Goal: Connect with others: Connect with others

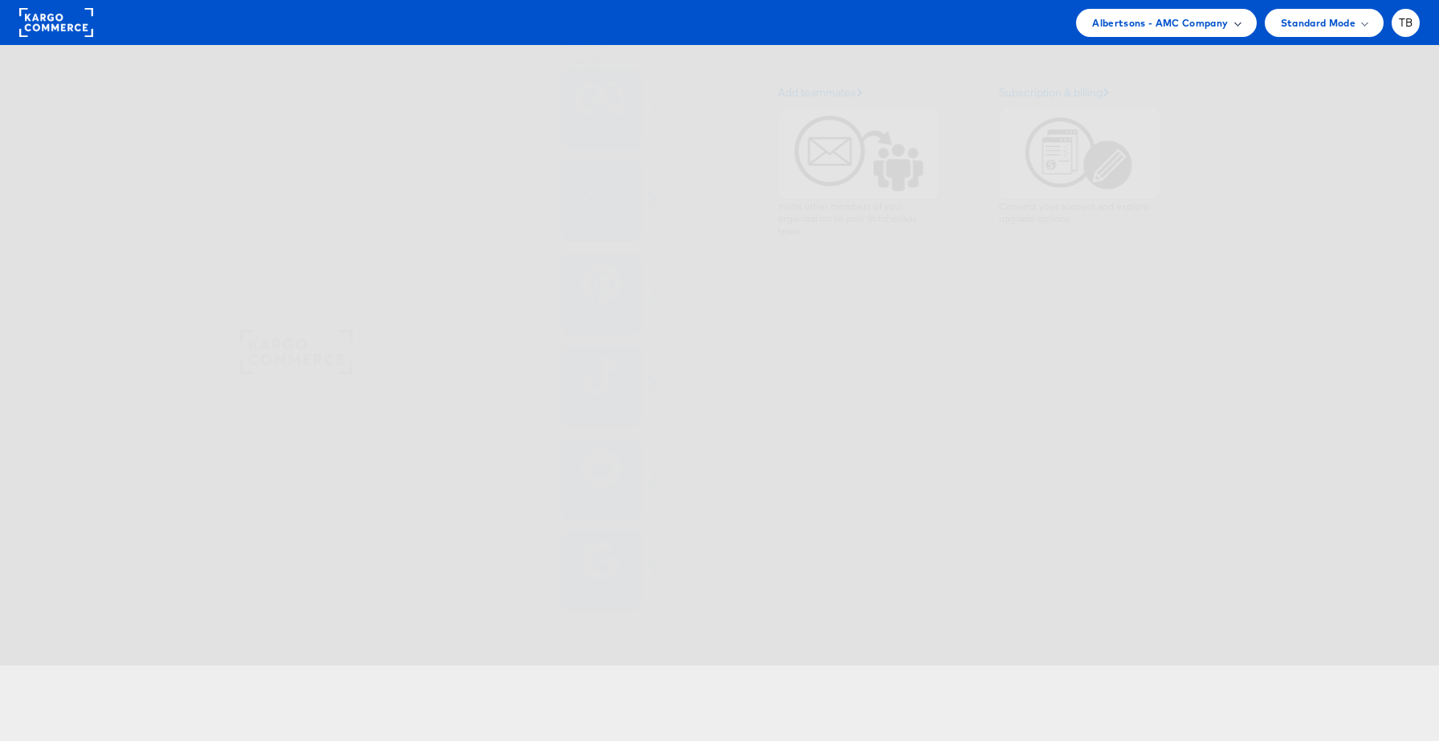
click at [1218, 27] on span "Albertsons - AMC Company" at bounding box center [1160, 22] width 136 height 17
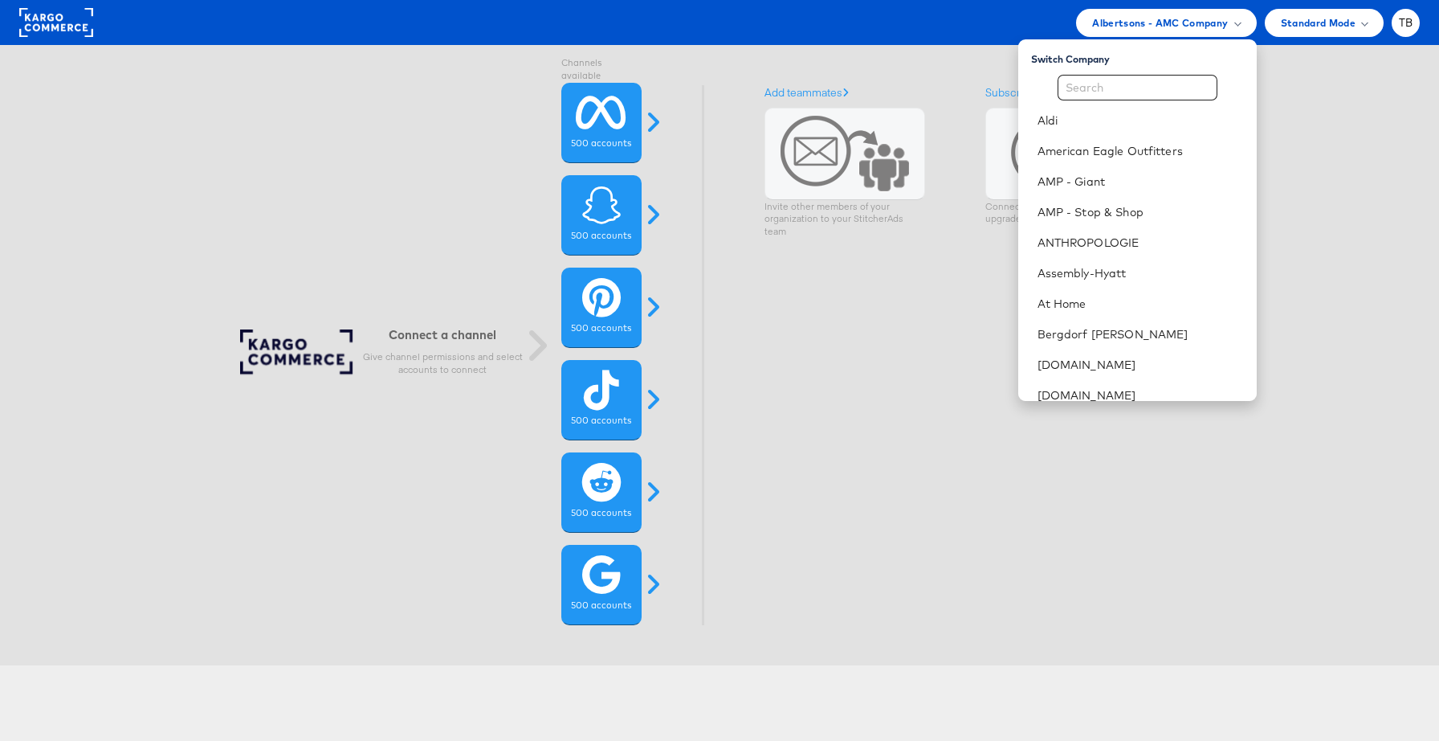
click at [1320, 123] on div "Connect a channel Give channel permissions and select accounts to connect Chann…" at bounding box center [712, 355] width 1496 height 620
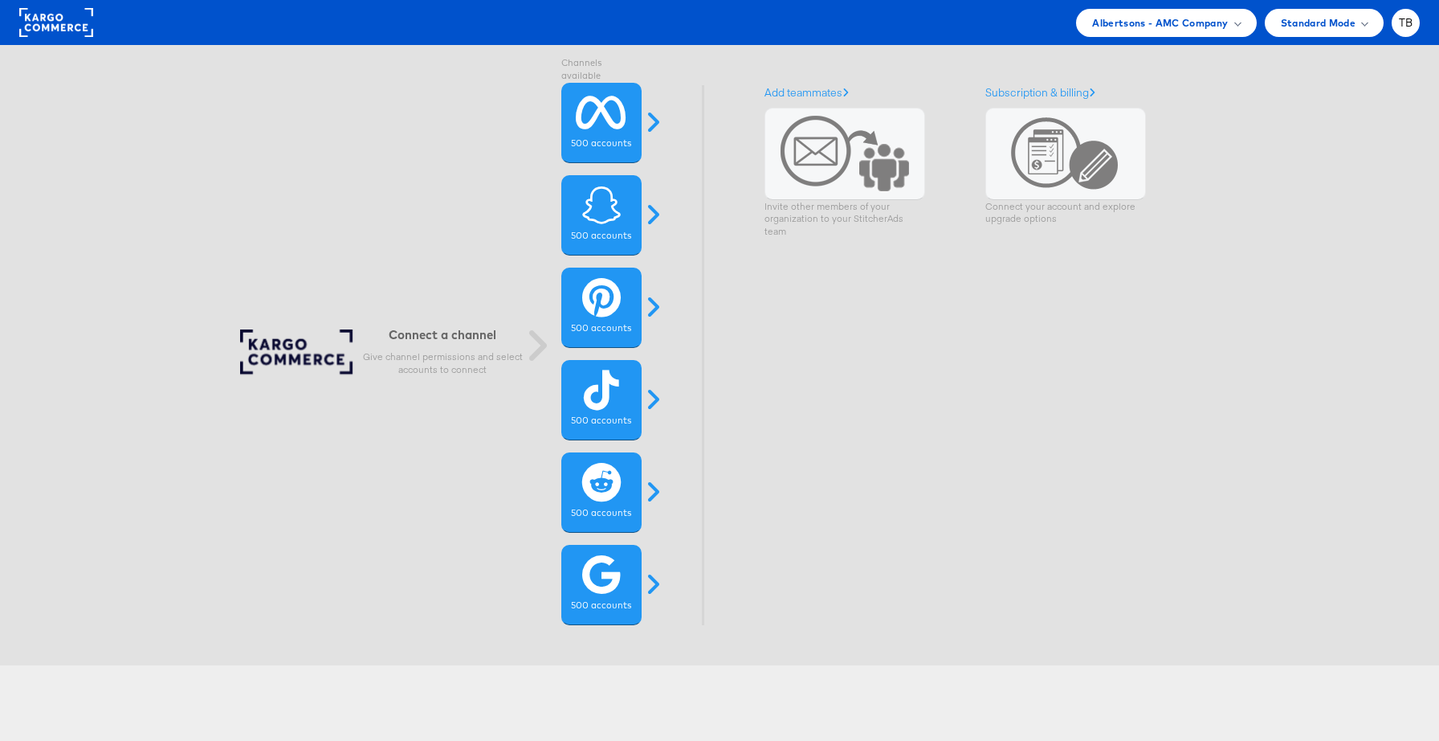
click at [60, 31] on rect at bounding box center [56, 22] width 74 height 29
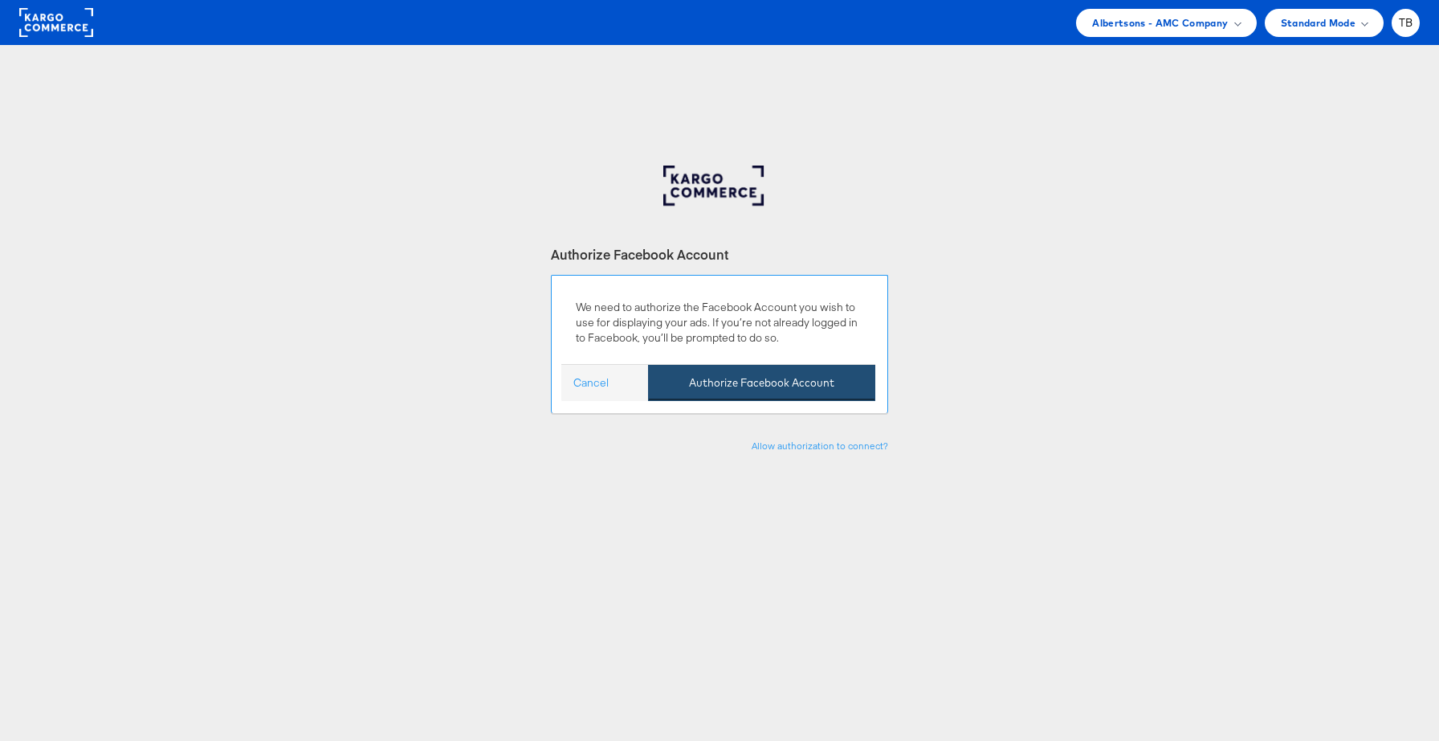
click at [783, 382] on button "Authorize Facebook Account" at bounding box center [761, 383] width 227 height 36
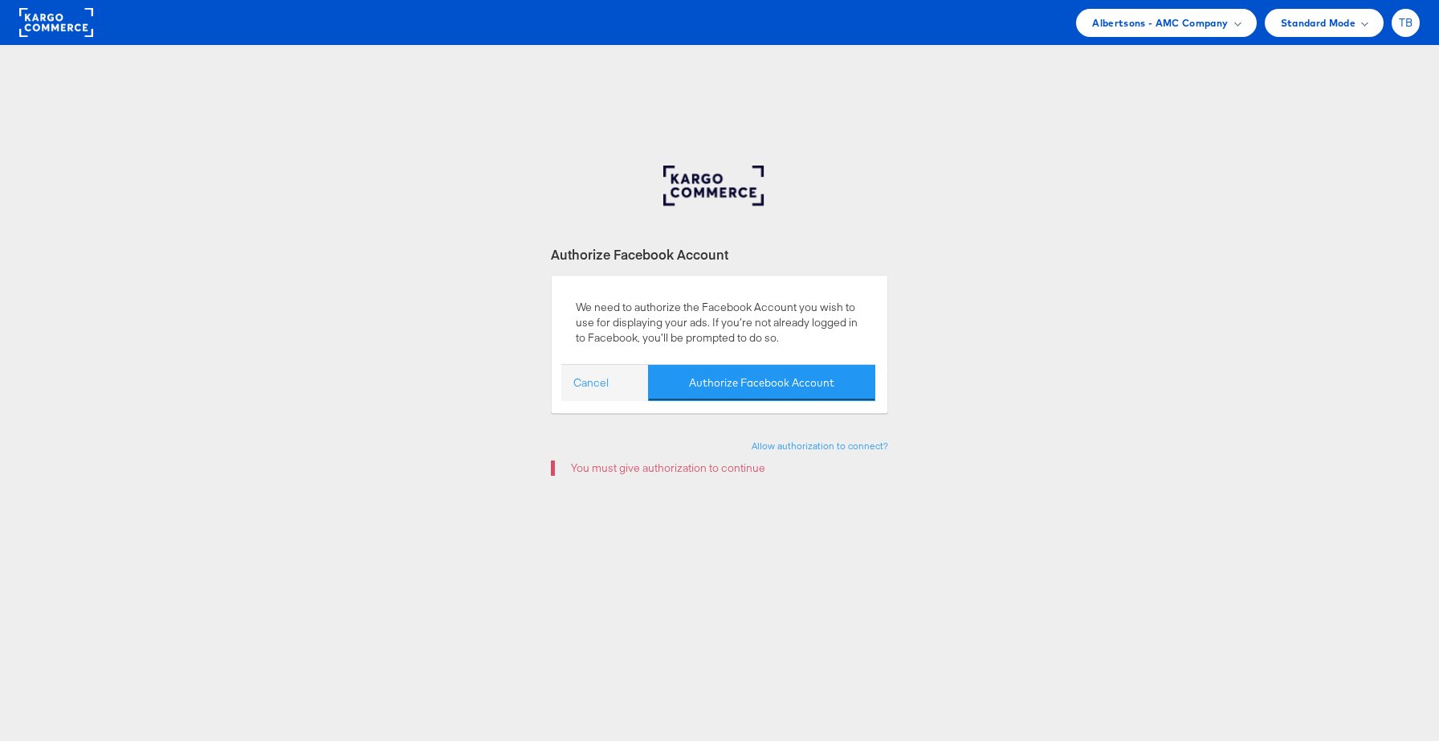
click at [1409, 28] on span "TB" at bounding box center [1406, 23] width 14 height 10
click at [1286, 184] on link "Logout" at bounding box center [1338, 183] width 137 height 16
